Goal: Transaction & Acquisition: Purchase product/service

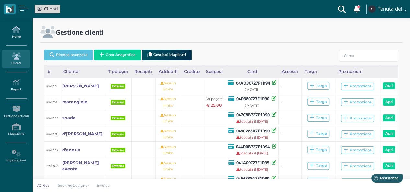
click at [19, 34] on link "Home" at bounding box center [16, 32] width 28 height 18
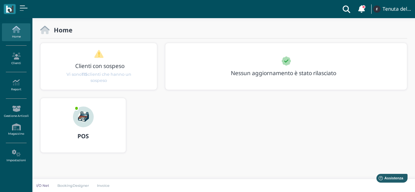
click at [84, 117] on img at bounding box center [83, 117] width 21 height 21
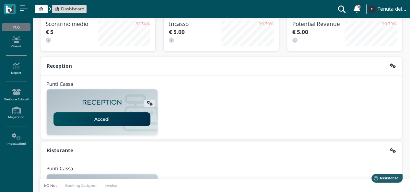
scroll to position [65, 0]
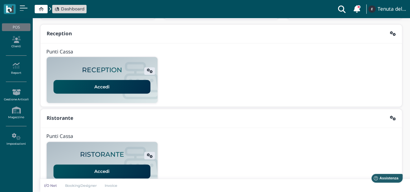
click at [109, 89] on link "Accedi" at bounding box center [101, 87] width 97 height 14
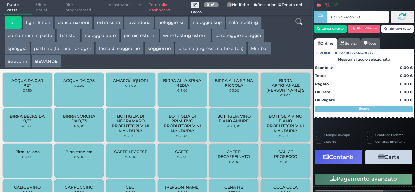
type input "04B9430A3A1691"
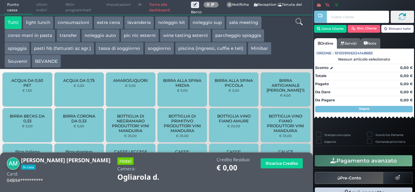
click at [299, 23] on icon at bounding box center [298, 21] width 7 height 7
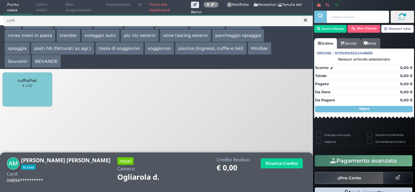
click at [39, 94] on div "cuffia/hat € 2,50" at bounding box center [27, 90] width 49 height 34
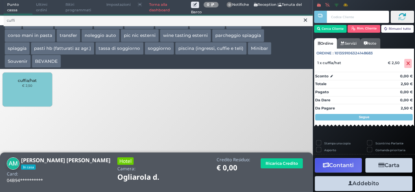
click at [39, 94] on div "cuffia/hat € 2,50" at bounding box center [27, 90] width 49 height 34
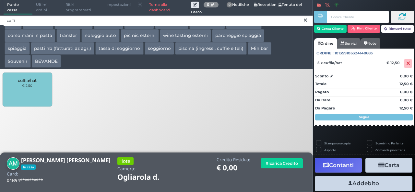
drag, startPoint x: 20, startPoint y: 18, endPoint x: 3, endPoint y: 18, distance: 17.2
click at [4, 18] on input "cuffi" at bounding box center [158, 20] width 309 height 11
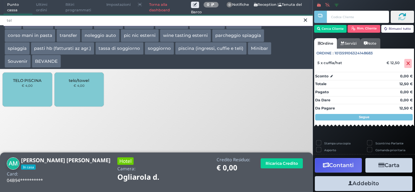
type input "tel"
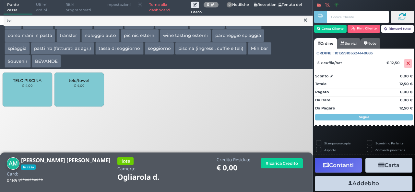
click at [21, 91] on div "TELO PISCINA € 4,00" at bounding box center [27, 90] width 49 height 34
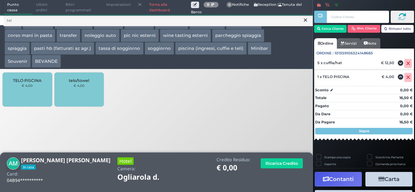
click at [21, 91] on div "TELO PISCINA € 4,00" at bounding box center [27, 90] width 49 height 34
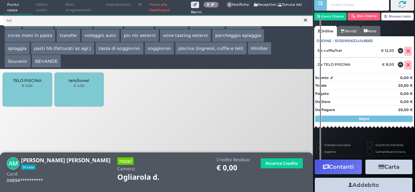
scroll to position [37, 0]
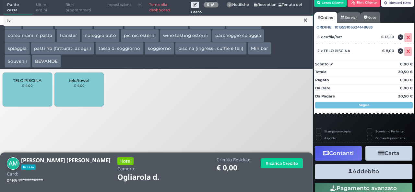
click at [358, 173] on button "Addebito" at bounding box center [364, 171] width 98 height 15
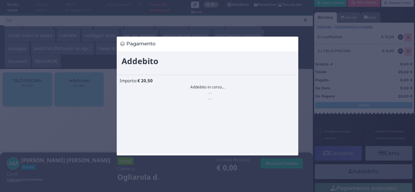
scroll to position [0, 0]
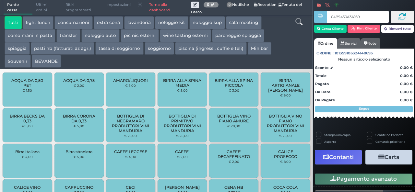
type input "04B9430A3A1691"
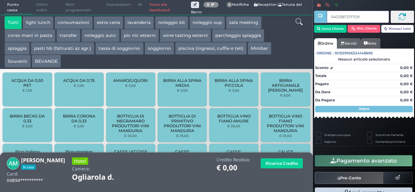
type input "04D13B727F1D94"
click at [114, 22] on button "extra cena" at bounding box center [108, 22] width 29 height 13
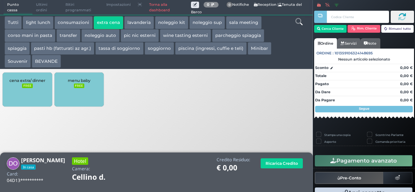
click at [220, 55] on button "piscina (ingressi, cuffie e teli)" at bounding box center [211, 48] width 72 height 13
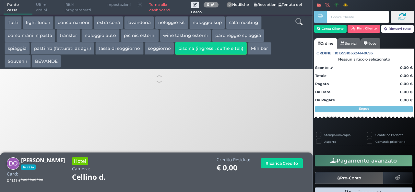
click at [220, 55] on button "piscina (ingressi, cuffie e teli)" at bounding box center [211, 48] width 72 height 13
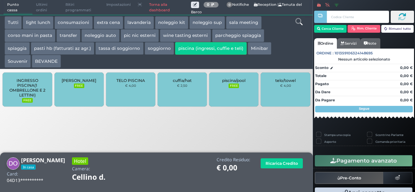
click at [188, 81] on span "cuffia/hat" at bounding box center [182, 80] width 19 height 5
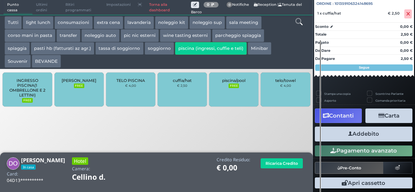
scroll to position [72, 0]
click at [351, 136] on button "Addebito" at bounding box center [364, 134] width 98 height 15
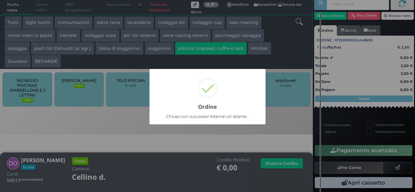
scroll to position [18, 0]
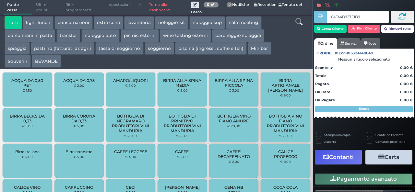
type input "04F44D927F1D94"
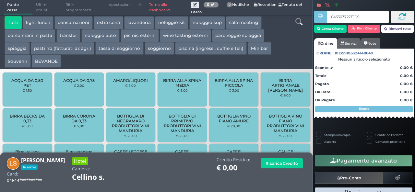
type input "046307727F1D94"
click at [351, 136] on div "Stampa una copia" at bounding box center [338, 135] width 44 height 7
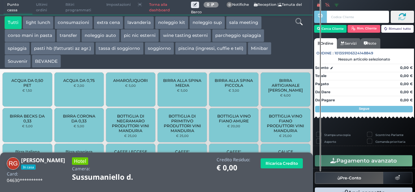
click at [299, 23] on icon at bounding box center [298, 21] width 7 height 7
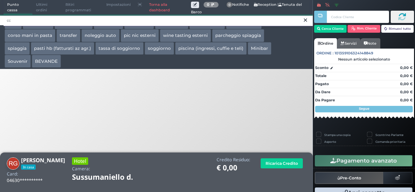
type input "c"
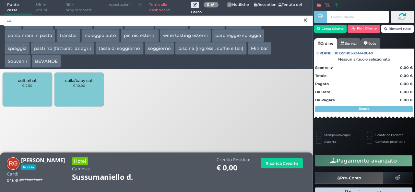
type input "cu"
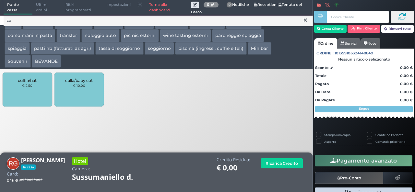
click at [28, 89] on div "cuffia/hat € 2,50" at bounding box center [27, 90] width 49 height 34
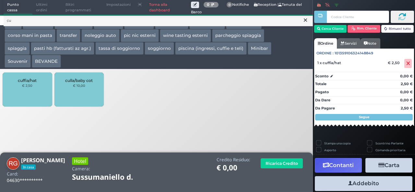
click at [28, 89] on div "cuffia/hat € 2,50" at bounding box center [27, 90] width 49 height 34
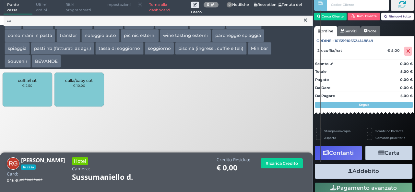
click at [363, 170] on button "Addebito" at bounding box center [364, 171] width 98 height 15
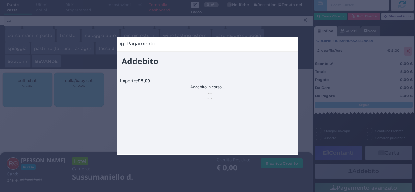
scroll to position [0, 0]
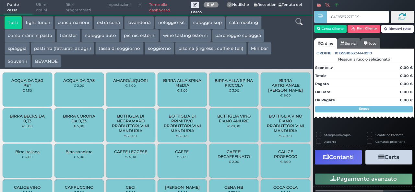
type input "04D13B727F1D94"
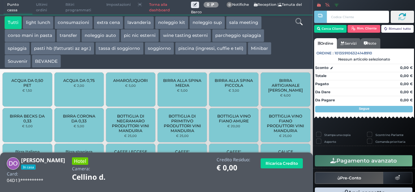
click at [213, 50] on button "piscina (ingressi, cuffie e teli)" at bounding box center [211, 48] width 72 height 13
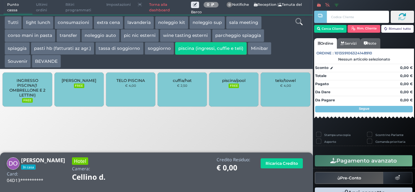
click at [213, 50] on button "piscina (ingressi, cuffie e teli)" at bounding box center [211, 48] width 72 height 13
click at [181, 90] on div "cuffia/hat € 2,50" at bounding box center [182, 90] width 49 height 34
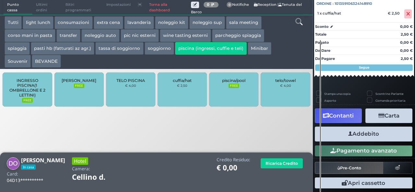
scroll to position [72, 0]
click at [362, 140] on button "Addebito" at bounding box center [364, 134] width 98 height 15
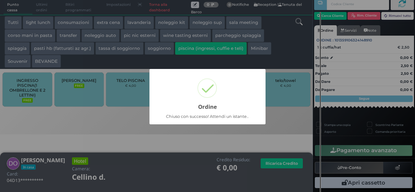
scroll to position [18, 0]
